Goal: Task Accomplishment & Management: Use online tool/utility

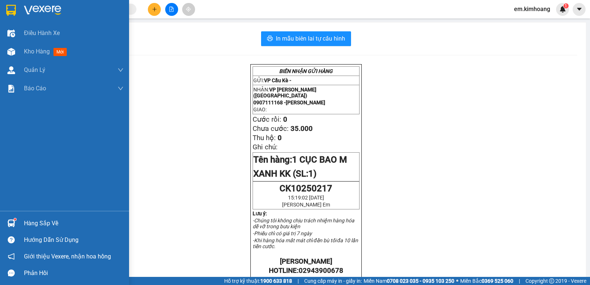
click at [51, 222] on div "Hàng sắp về" at bounding box center [73, 223] width 99 height 11
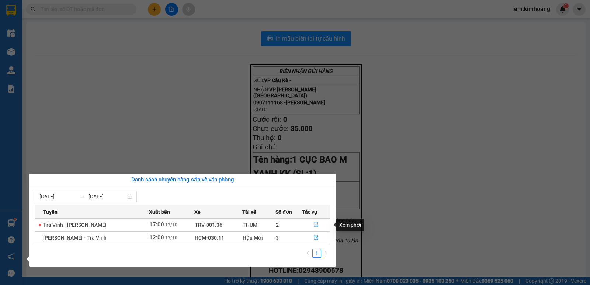
click at [313, 225] on icon "file-done" at bounding box center [315, 224] width 5 height 5
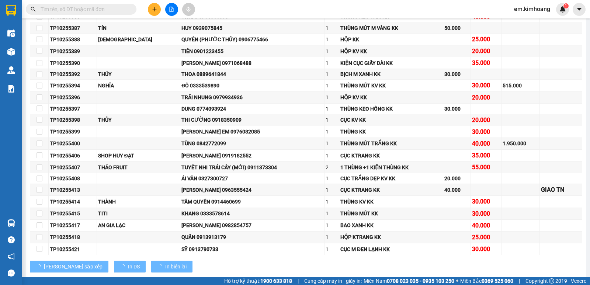
scroll to position [117, 0]
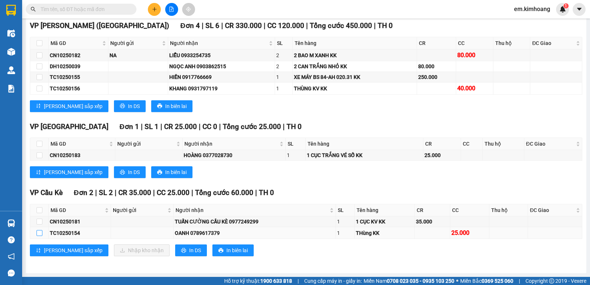
click at [38, 232] on input "checkbox" at bounding box center [39, 233] width 6 height 6
checkbox input "true"
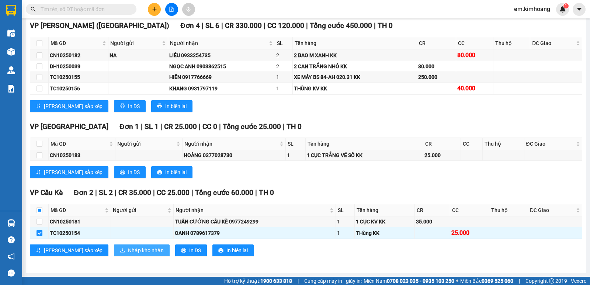
click at [128, 249] on span "Nhập kho nhận" at bounding box center [146, 250] width 36 height 8
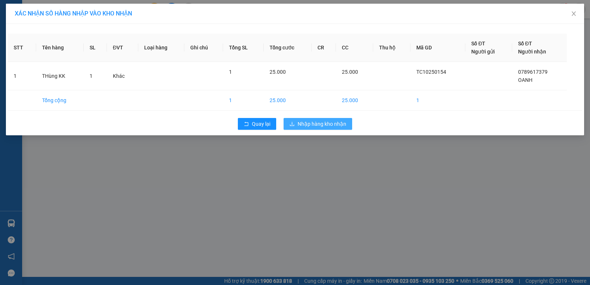
click at [294, 120] on button "Nhập hàng kho nhận" at bounding box center [317, 124] width 69 height 12
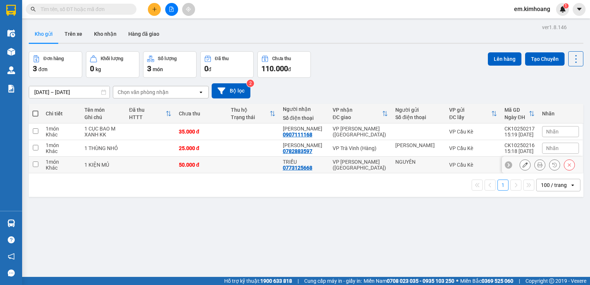
click at [391, 164] on td "NGUYÊN" at bounding box center [418, 165] width 54 height 17
checkbox input "true"
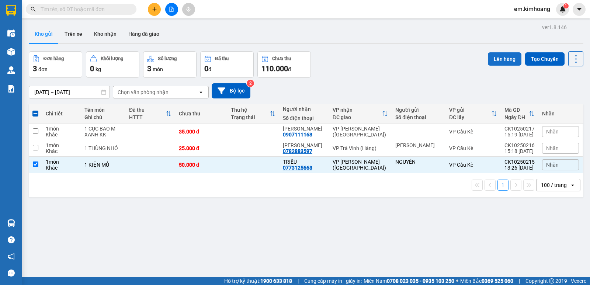
click at [500, 55] on button "Lên hàng" at bounding box center [505, 58] width 34 height 13
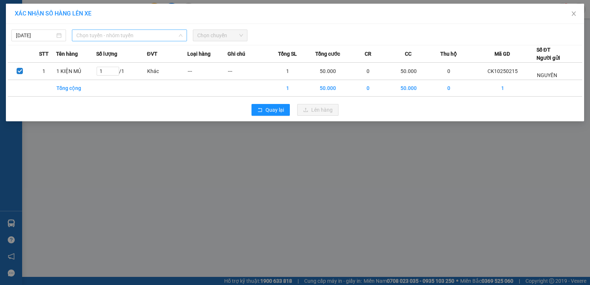
click at [106, 36] on span "Chọn tuyến - nhóm tuyến" at bounding box center [129, 35] width 106 height 11
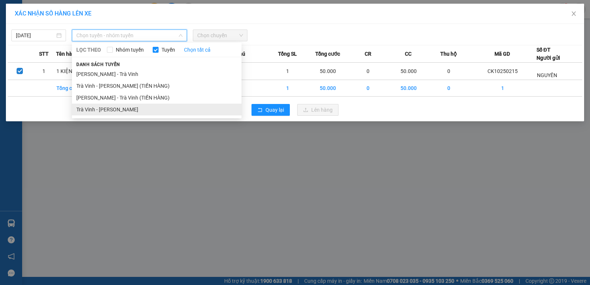
click at [137, 104] on li "Trà Vinh - [PERSON_NAME]" at bounding box center [157, 110] width 170 height 12
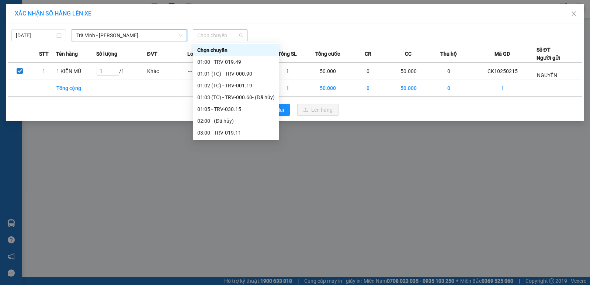
click at [206, 32] on span "Chọn chuyến" at bounding box center [220, 35] width 46 height 11
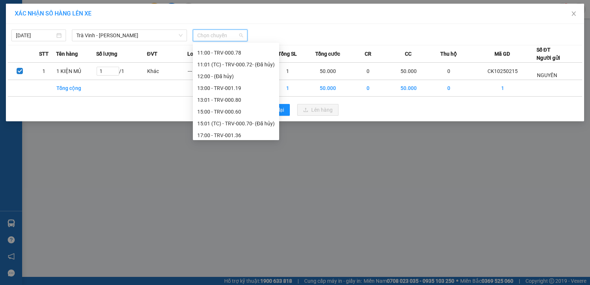
scroll to position [258, 0]
click at [244, 98] on div "15:00 - TRV-000.60" at bounding box center [235, 99] width 77 height 8
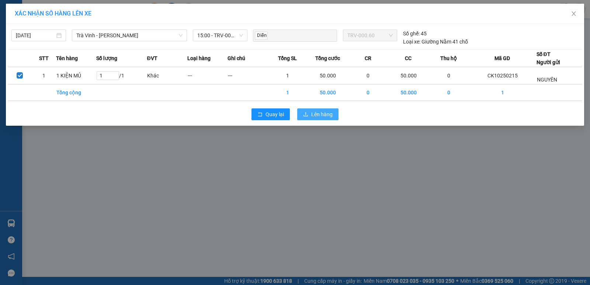
click at [325, 112] on span "Lên hàng" at bounding box center [321, 114] width 21 height 8
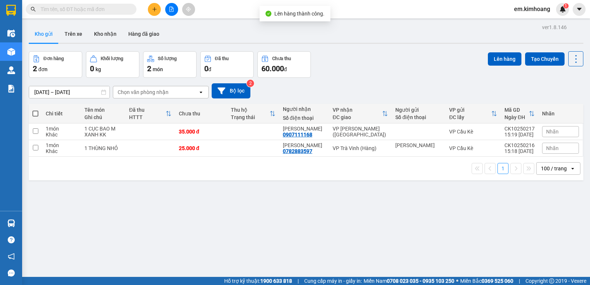
click at [35, 111] on span at bounding box center [35, 114] width 6 height 6
click at [35, 110] on input "checkbox" at bounding box center [35, 110] width 0 height 0
checkbox input "true"
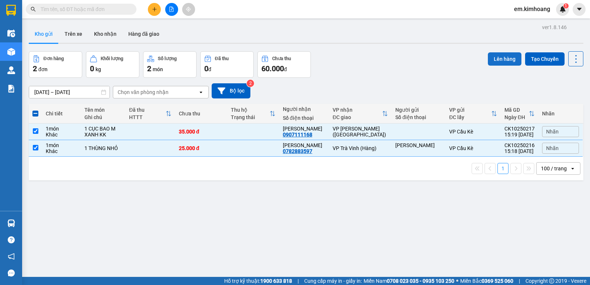
click at [503, 62] on button "Lên hàng" at bounding box center [505, 58] width 34 height 13
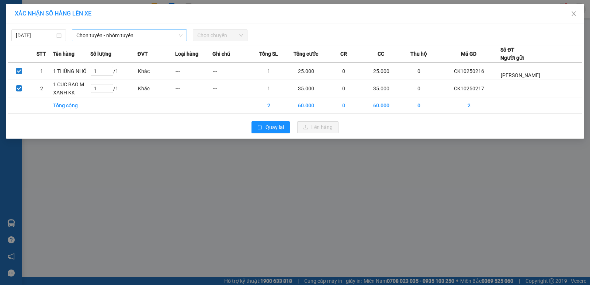
click at [103, 38] on span "Chọn tuyến - nhóm tuyến" at bounding box center [129, 35] width 106 height 11
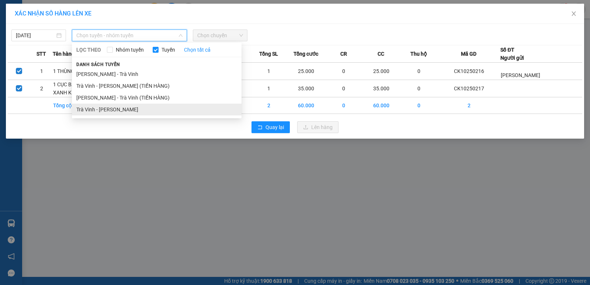
click at [127, 107] on li "Trà Vinh - [PERSON_NAME]" at bounding box center [157, 110] width 170 height 12
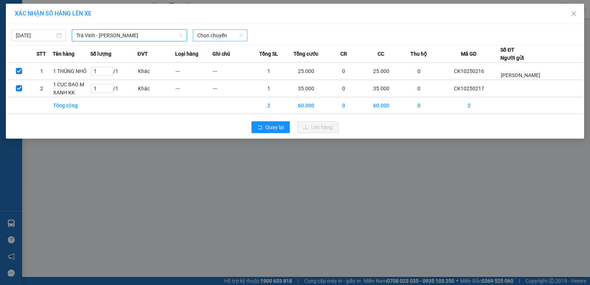
click at [231, 31] on span "Chọn chuyến" at bounding box center [220, 35] width 46 height 11
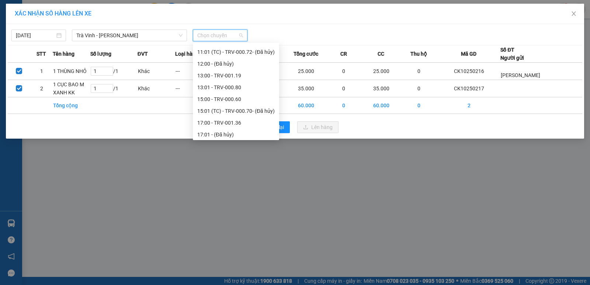
scroll to position [258, 0]
click at [226, 119] on div "17:00 - TRV-001.36" at bounding box center [235, 122] width 77 height 8
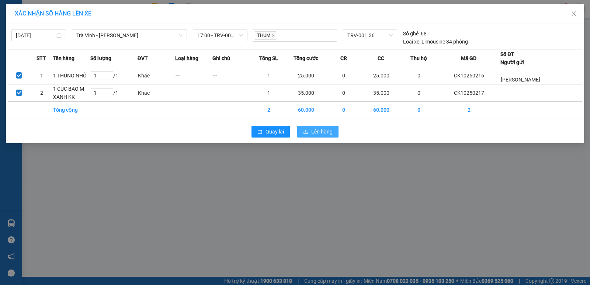
click at [319, 129] on span "Lên hàng" at bounding box center [321, 131] width 21 height 8
